Goal: Find specific page/section

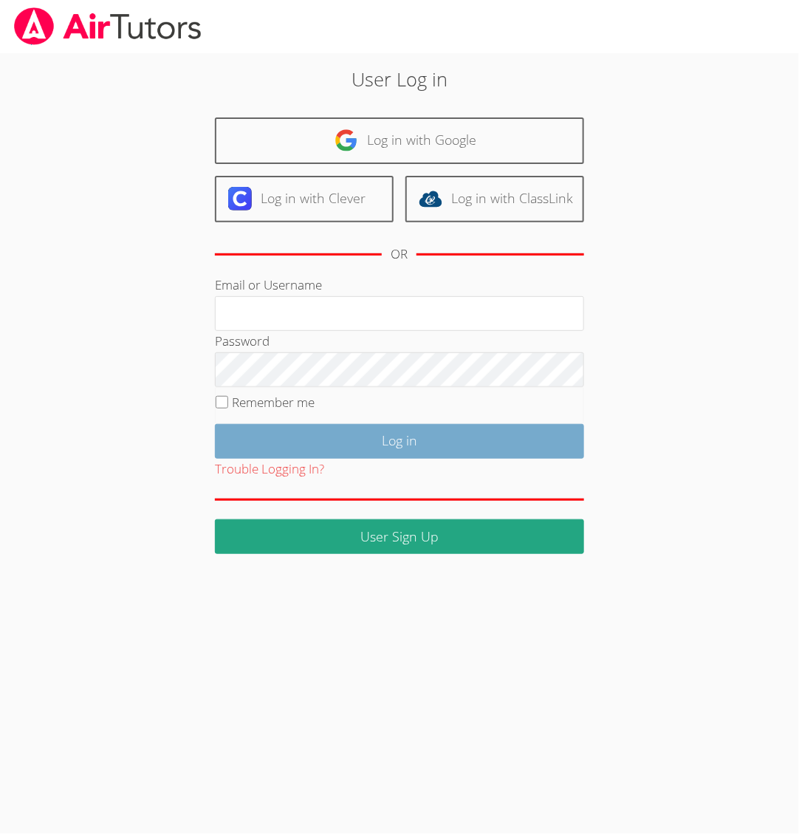
type input "[EMAIL_ADDRESS][DOMAIN_NAME]"
click at [409, 437] on input "Log in" at bounding box center [399, 441] width 369 height 35
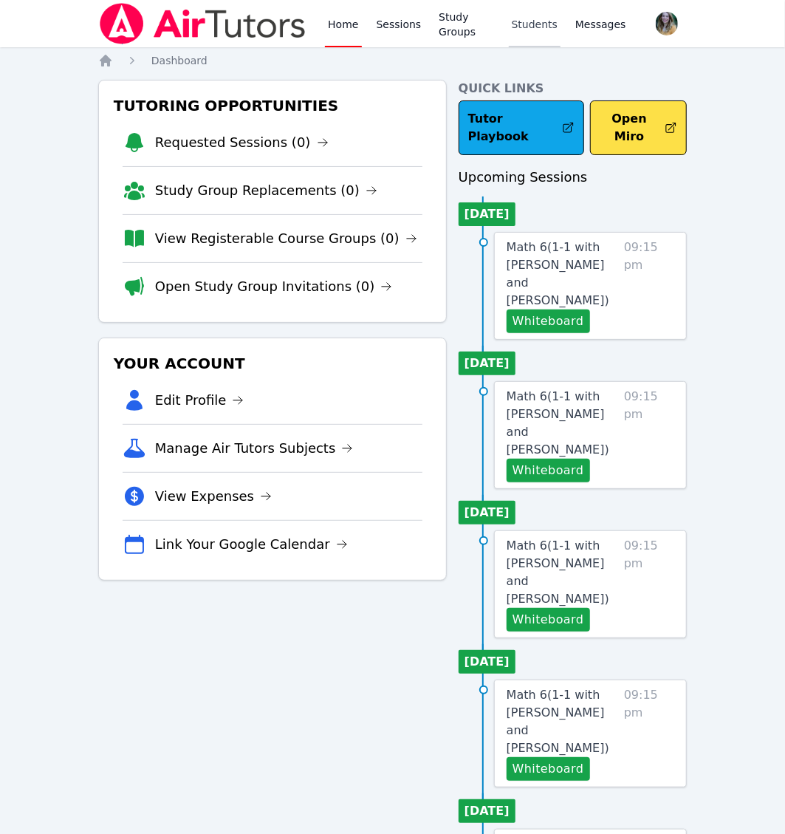
click at [534, 20] on link "Students" at bounding box center [535, 23] width 52 height 47
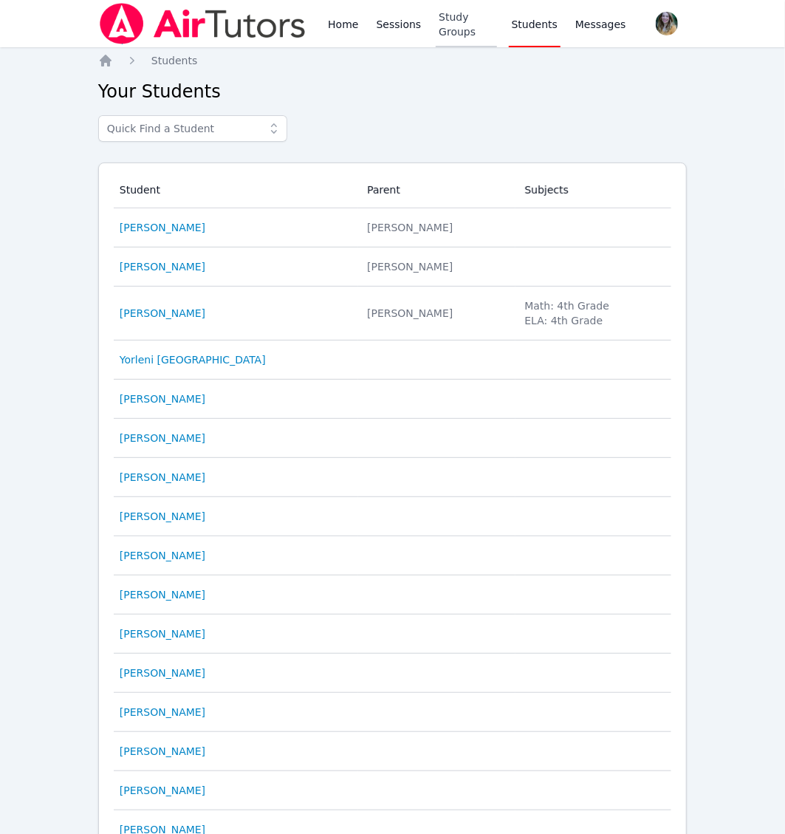
click at [463, 29] on link "Study Groups" at bounding box center [466, 23] width 61 height 47
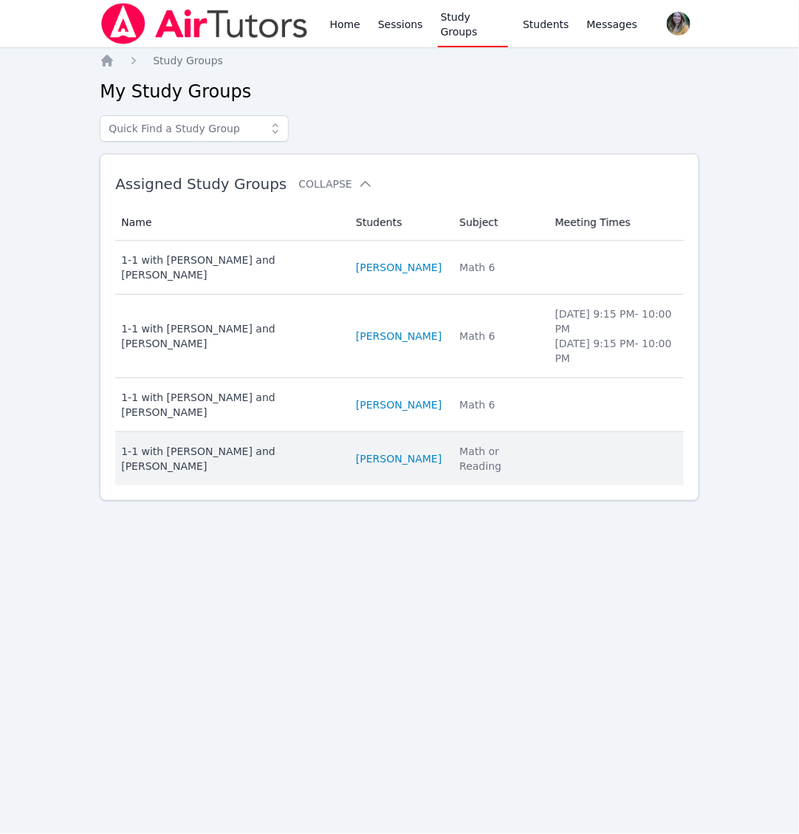
click at [185, 444] on div "1-1 with [PERSON_NAME] and [PERSON_NAME]" at bounding box center [229, 459] width 217 height 30
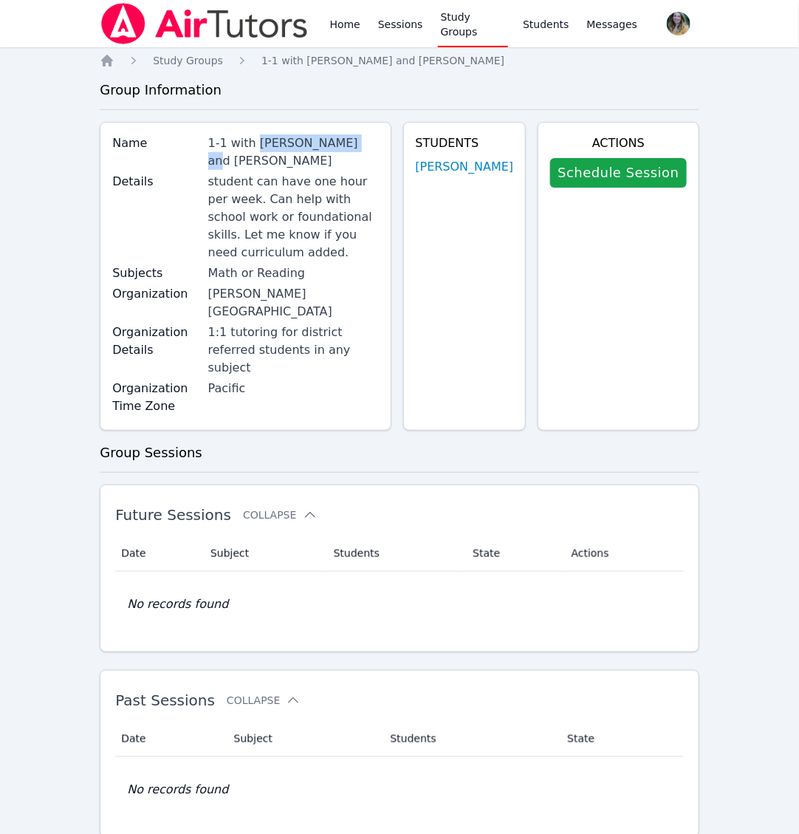
drag, startPoint x: 261, startPoint y: 142, endPoint x: 346, endPoint y: 146, distance: 85.0
click at [346, 146] on div "1-1 with [PERSON_NAME] and [PERSON_NAME]" at bounding box center [293, 151] width 171 height 35
copy div "[PERSON_NAME]"
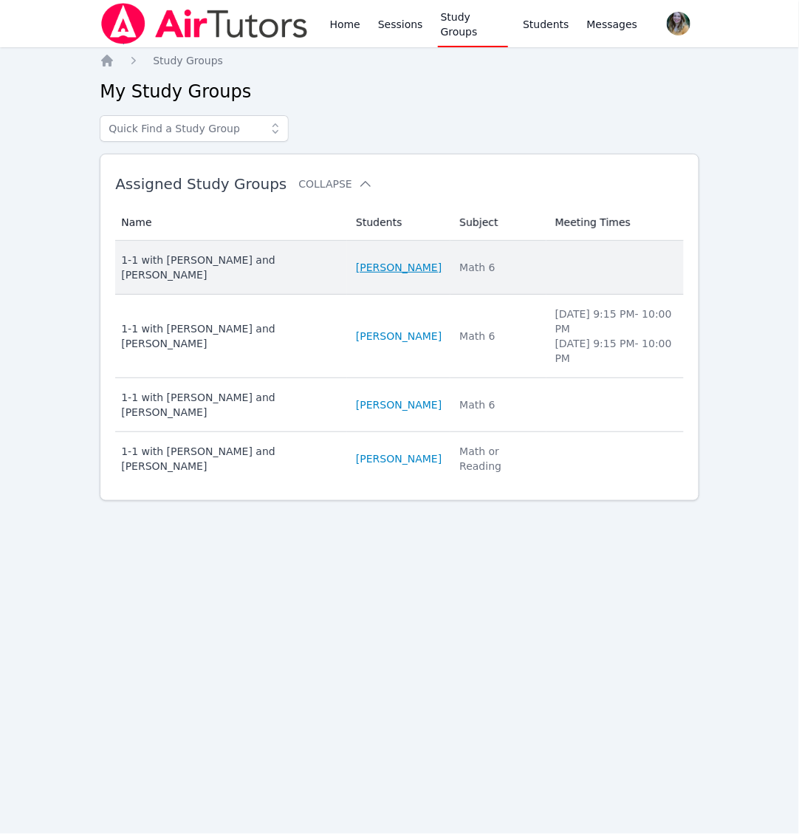
click at [380, 264] on link "[PERSON_NAME]" at bounding box center [399, 267] width 86 height 15
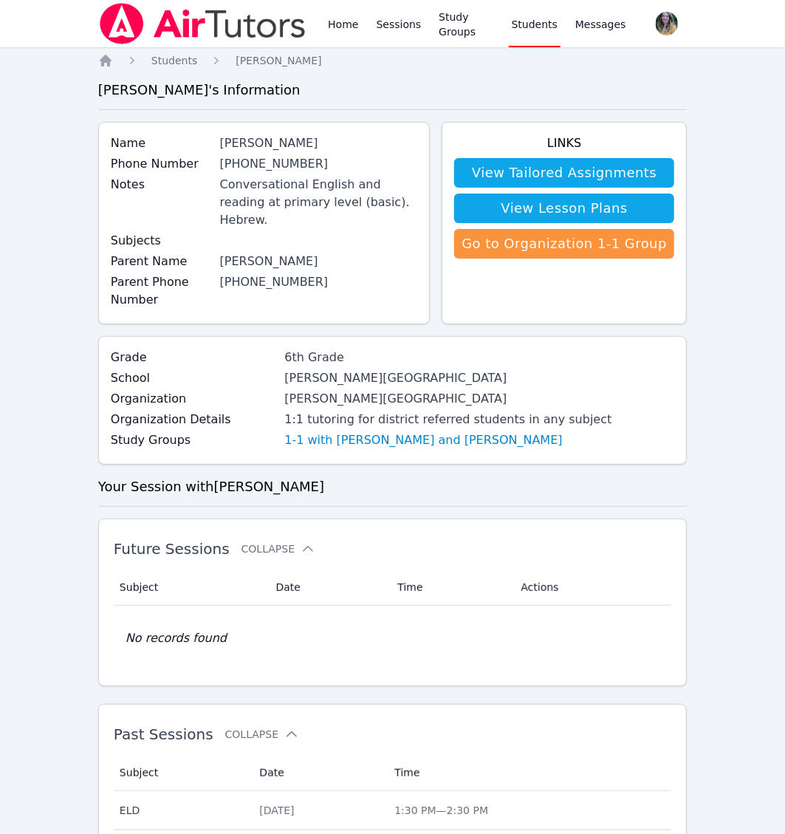
drag, startPoint x: 225, startPoint y: 142, endPoint x: 310, endPoint y: 148, distance: 85.2
click at [310, 148] on div "Name [PERSON_NAME]" at bounding box center [264, 144] width 307 height 21
copy div "[PERSON_NAME]"
